Goal: Navigation & Orientation: Find specific page/section

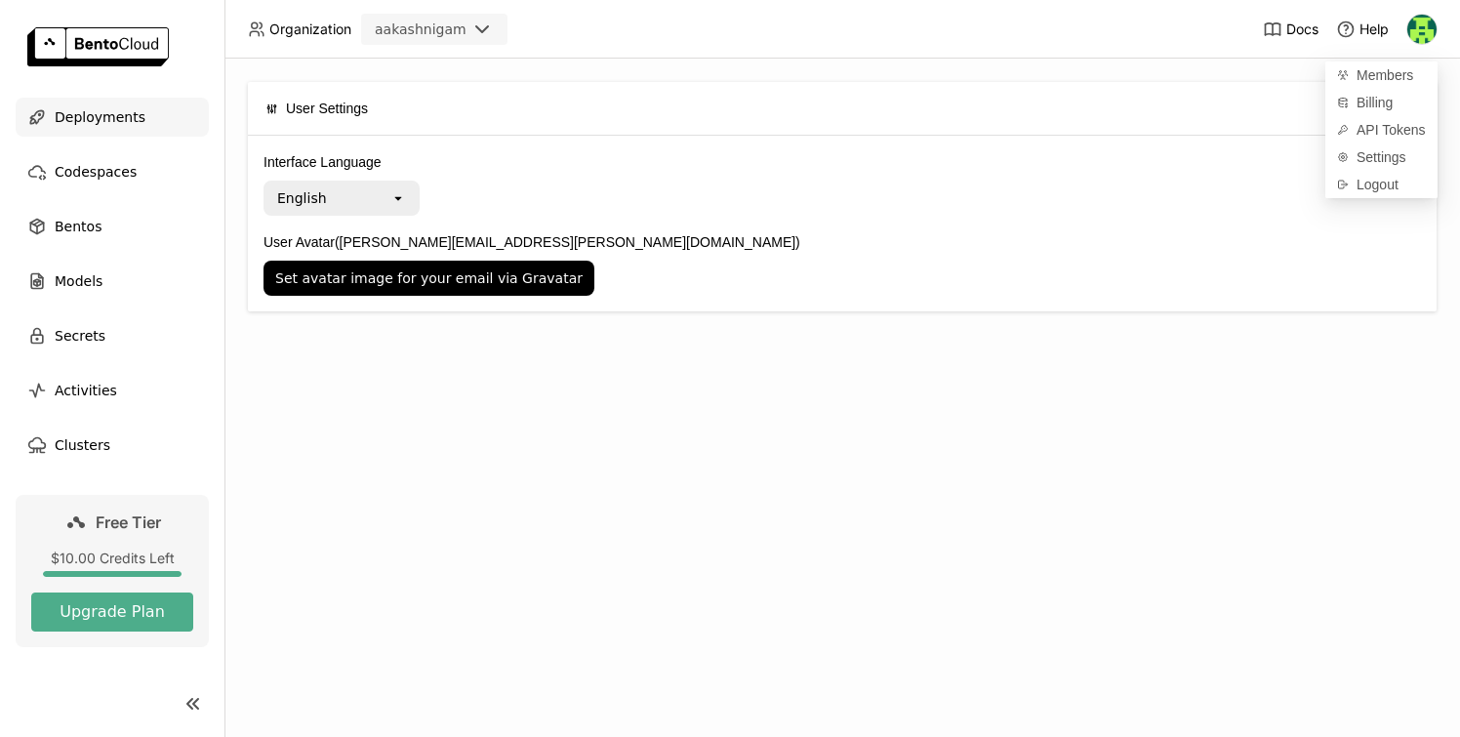
click at [127, 103] on div "Deployments" at bounding box center [112, 117] width 193 height 39
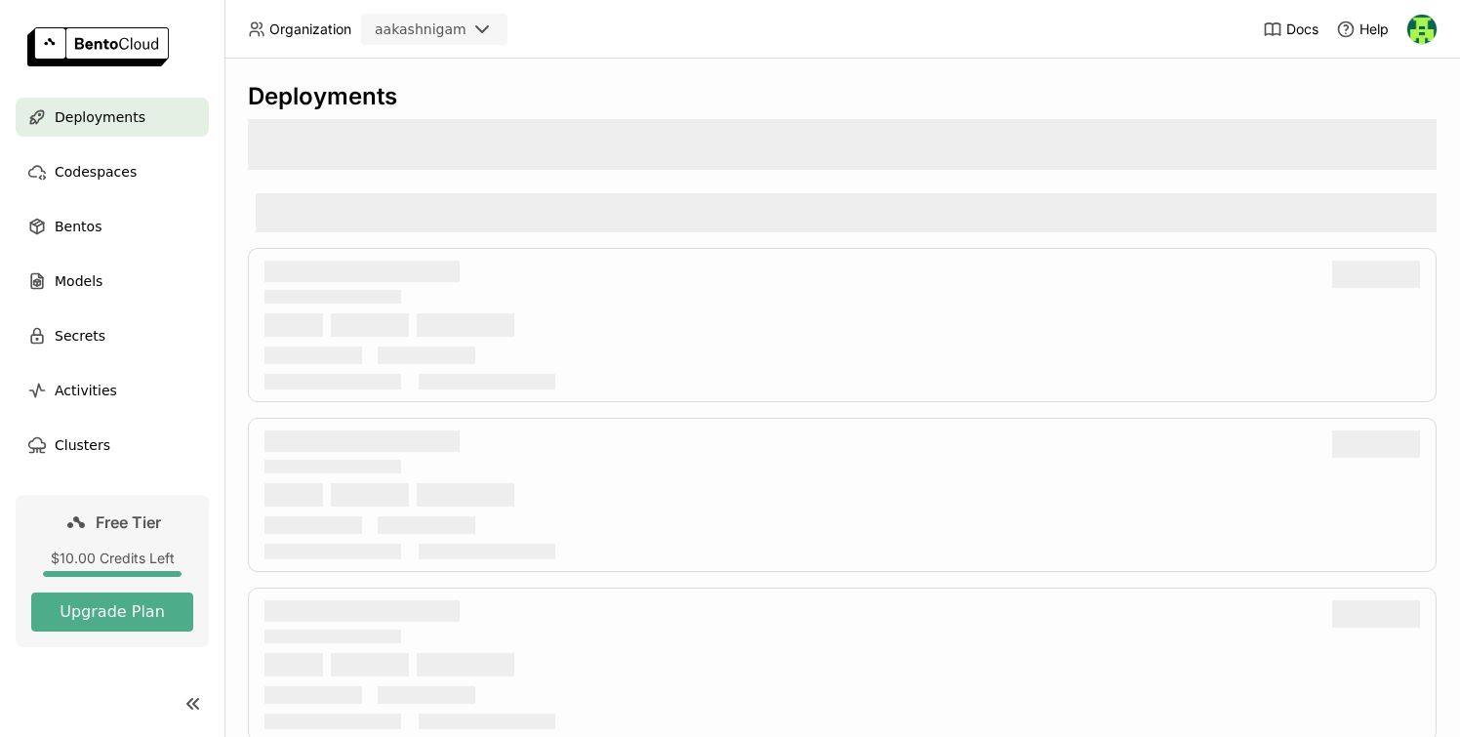
click at [120, 40] on img at bounding box center [98, 46] width 142 height 39
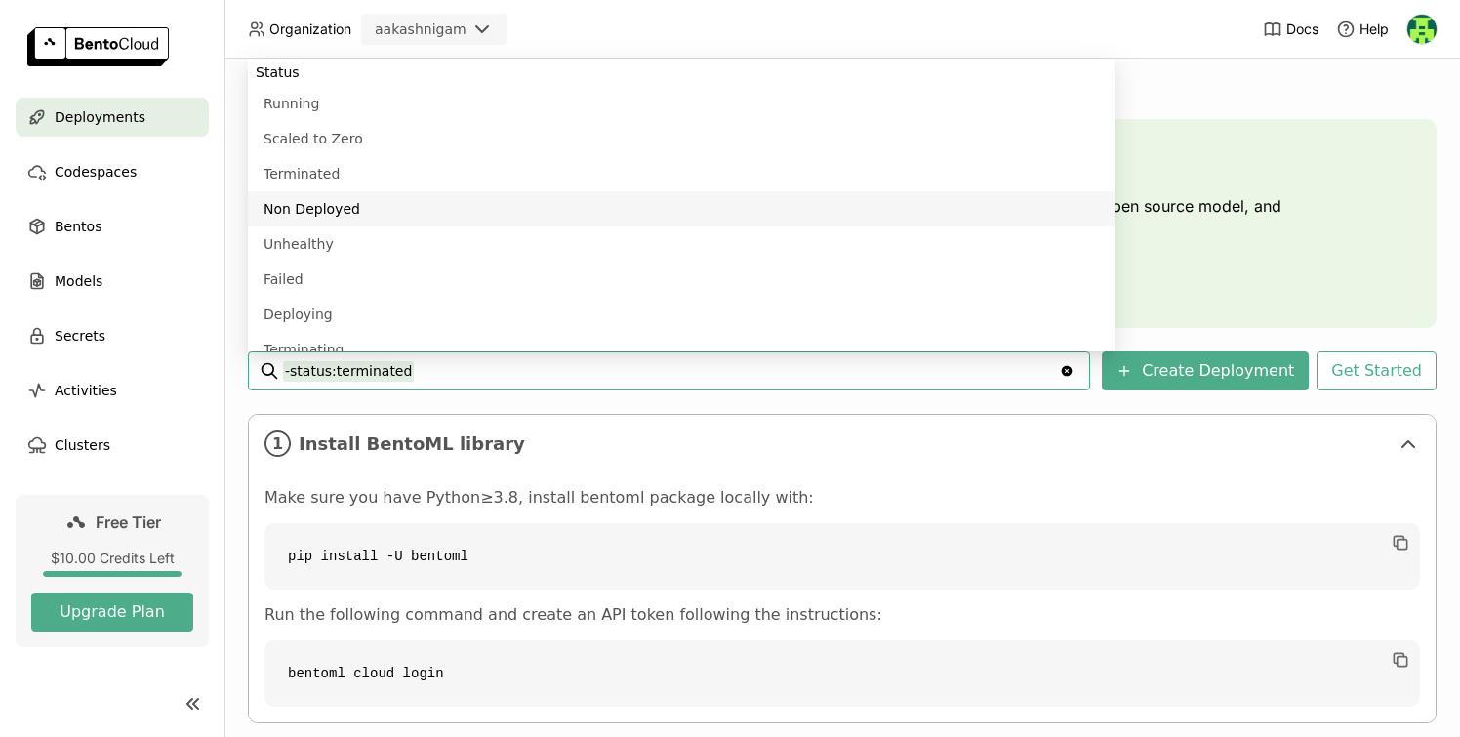
click at [1210, 186] on div "Deploy your first model Welcome to BentoML! Let’s get you started by building a…" at bounding box center [905, 223] width 771 height 148
